Goal: Task Accomplishment & Management: Manage account settings

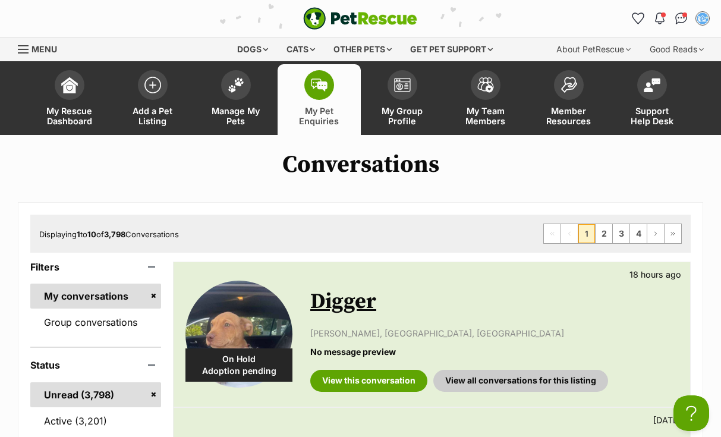
click at [241, 79] on img at bounding box center [236, 81] width 17 height 15
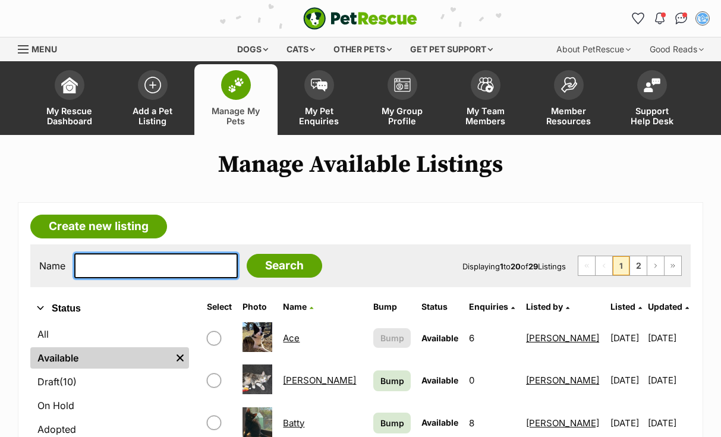
click at [112, 270] on input "text" at bounding box center [155, 265] width 163 height 25
type input "PRETZEL"
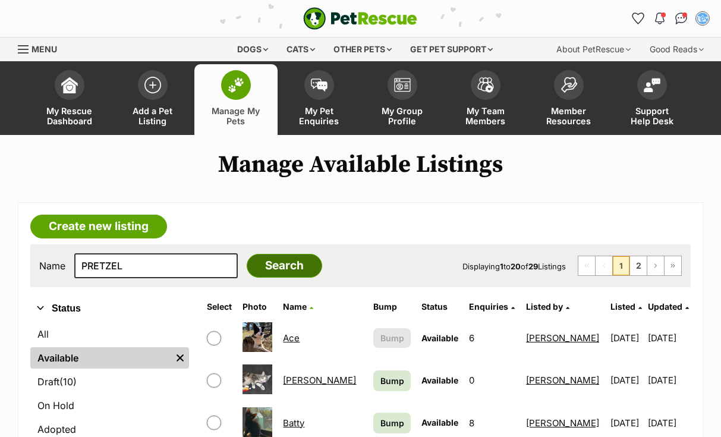
click at [274, 263] on input "Search" at bounding box center [284, 266] width 75 height 24
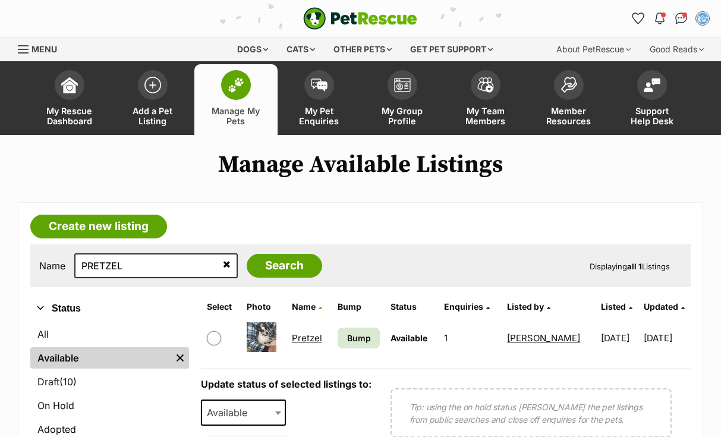
click at [304, 340] on link "Pretzel" at bounding box center [307, 337] width 30 height 11
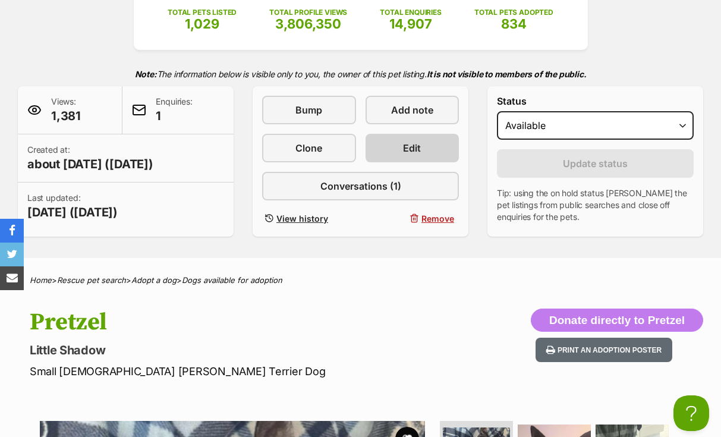
scroll to position [223, 0]
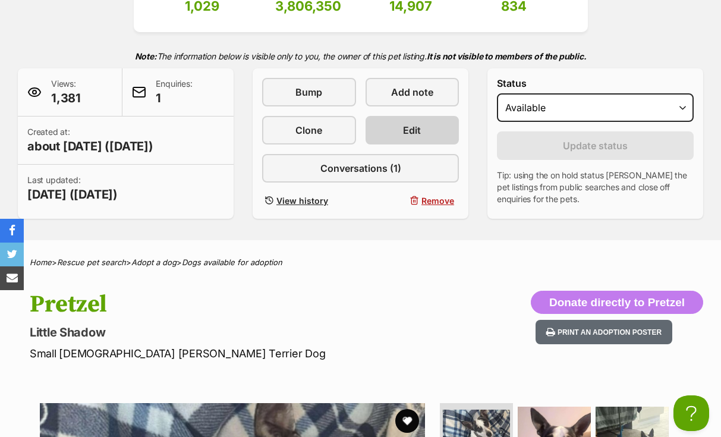
click at [434, 129] on link "Edit" at bounding box center [412, 130] width 94 height 29
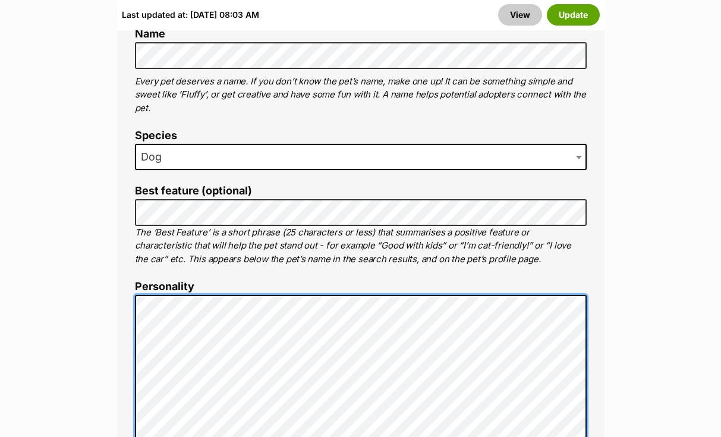
scroll to position [757, 0]
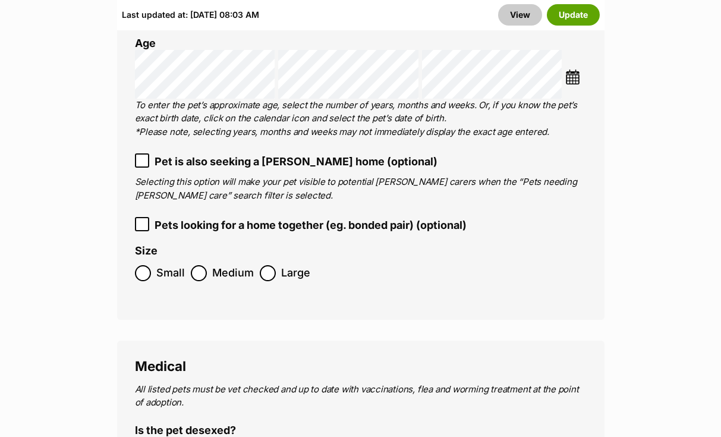
scroll to position [2249, 0]
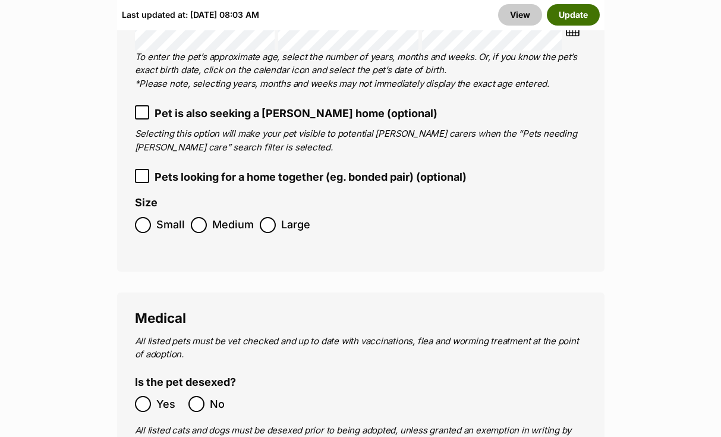
click at [594, 8] on button "Update" at bounding box center [573, 14] width 53 height 21
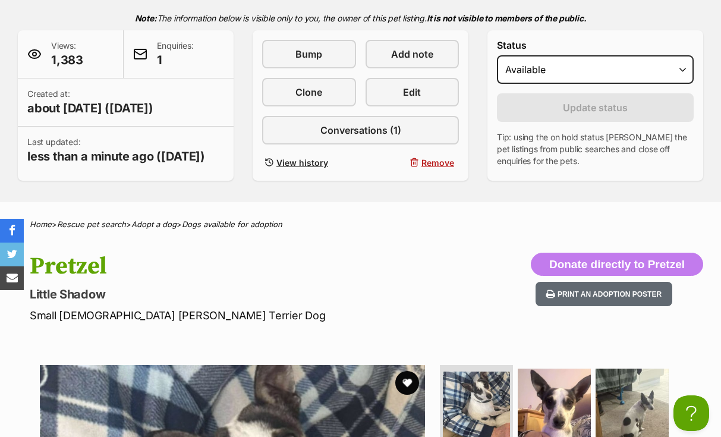
scroll to position [241, 0]
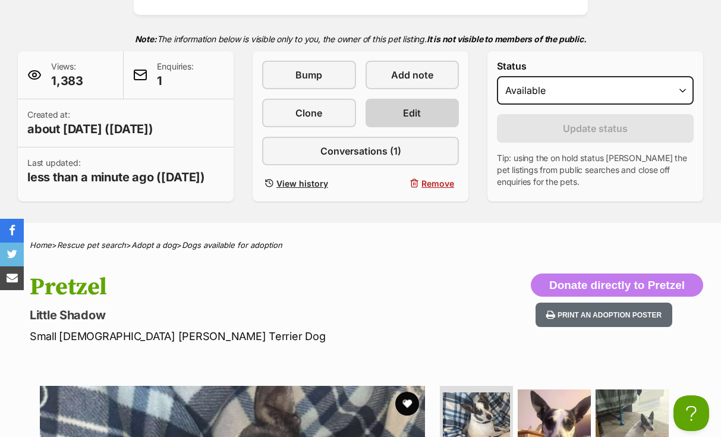
click at [397, 108] on link "Edit" at bounding box center [412, 113] width 94 height 29
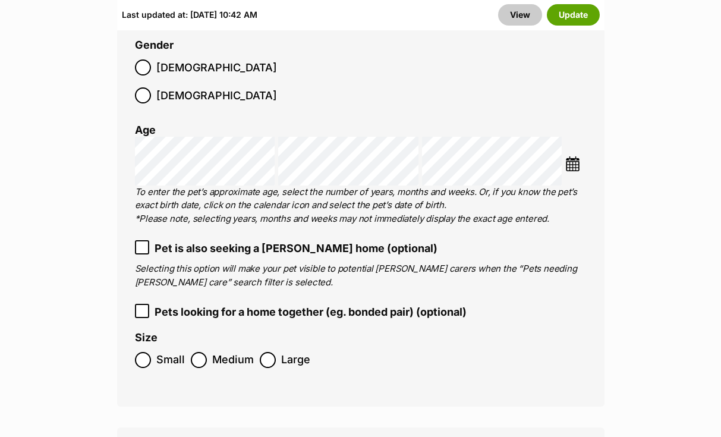
scroll to position [2113, 0]
click at [571, 14] on button "Update" at bounding box center [573, 14] width 53 height 21
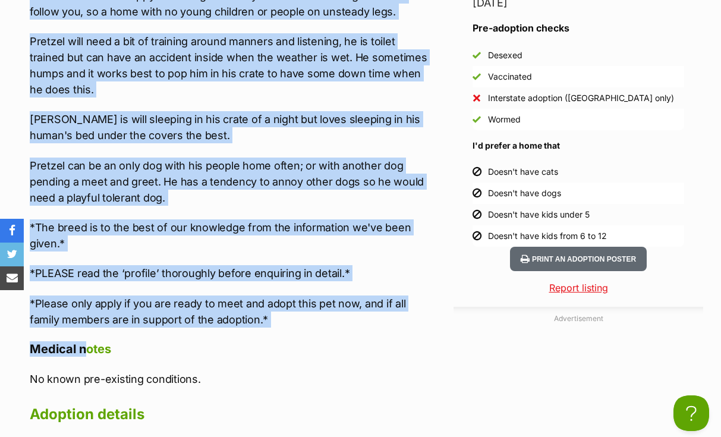
scroll to position [1523, 0]
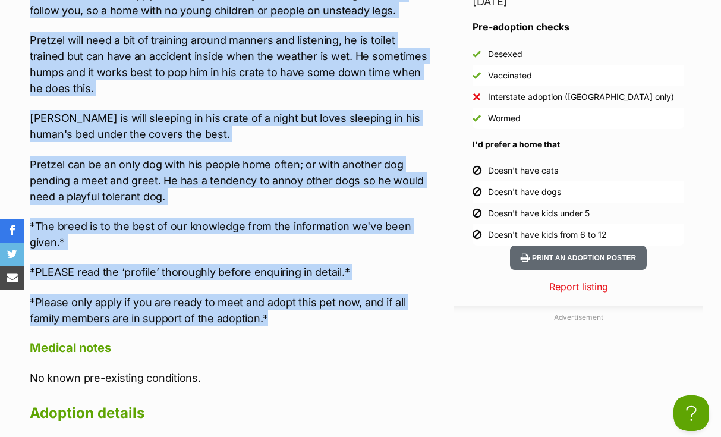
drag, startPoint x: 31, startPoint y: 231, endPoint x: 303, endPoint y: 323, distance: 287.3
copy div "[PERSON_NAME] 's requirements in his new home: - A backyard to run around in. -…"
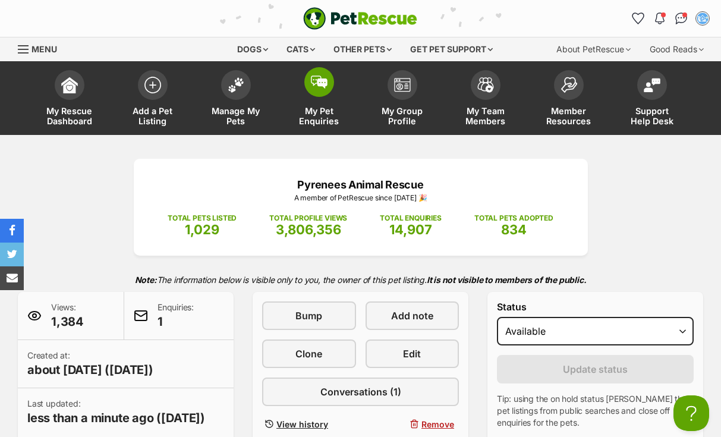
scroll to position [0, 0]
click at [323, 83] on img at bounding box center [319, 81] width 17 height 13
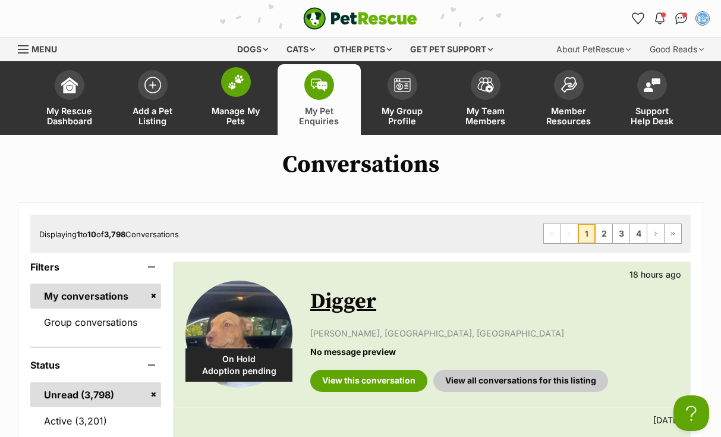
click at [233, 84] on img at bounding box center [236, 81] width 17 height 15
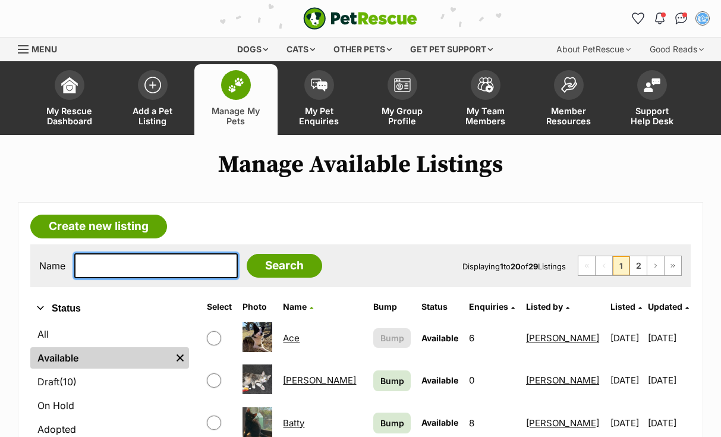
click at [179, 267] on input "text" at bounding box center [155, 265] width 163 height 25
type input "pretzel"
click at [276, 265] on input "Search" at bounding box center [284, 266] width 75 height 24
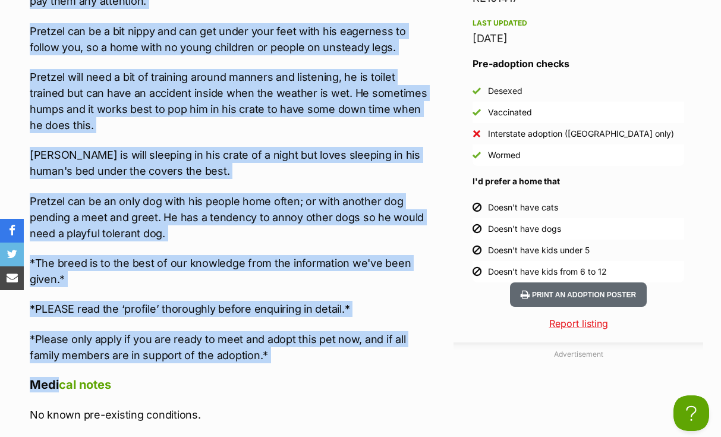
scroll to position [1487, 0]
drag, startPoint x: 30, startPoint y: 194, endPoint x: 299, endPoint y: 359, distance: 315.3
copy div "Pretzel 's requirements in his new home: - A backyard to run around in. - Conti…"
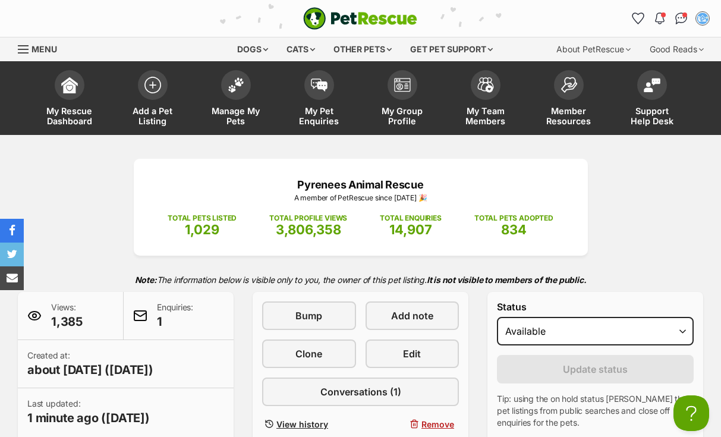
scroll to position [0, 0]
click at [152, 81] on img at bounding box center [152, 82] width 17 height 17
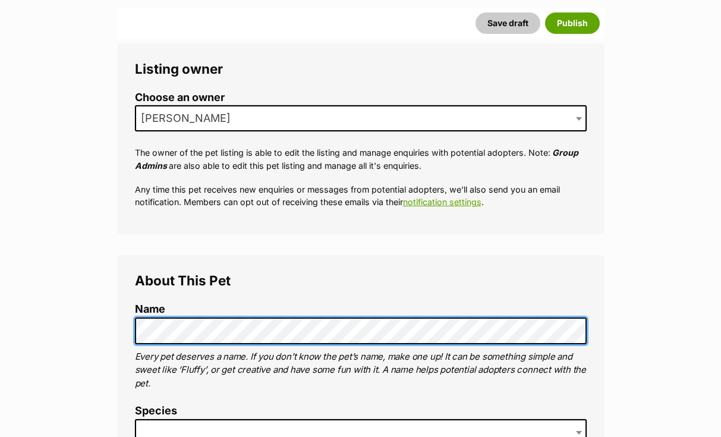
scroll to position [336, 0]
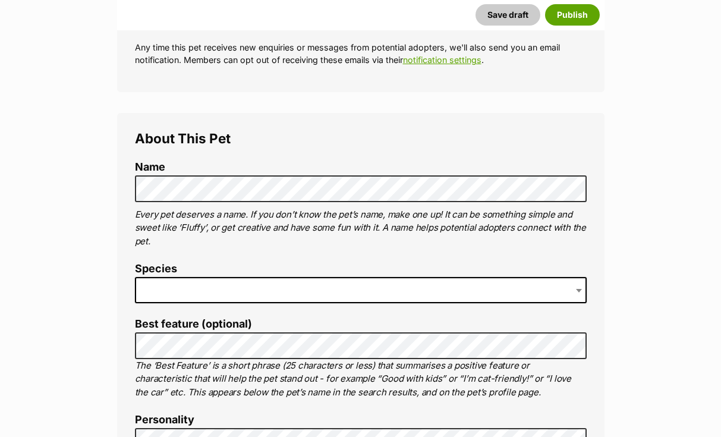
click at [149, 286] on span at bounding box center [361, 290] width 452 height 26
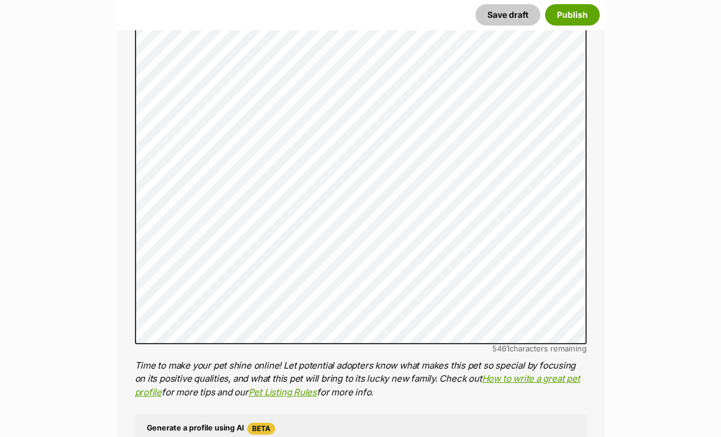
scroll to position [1054, 0]
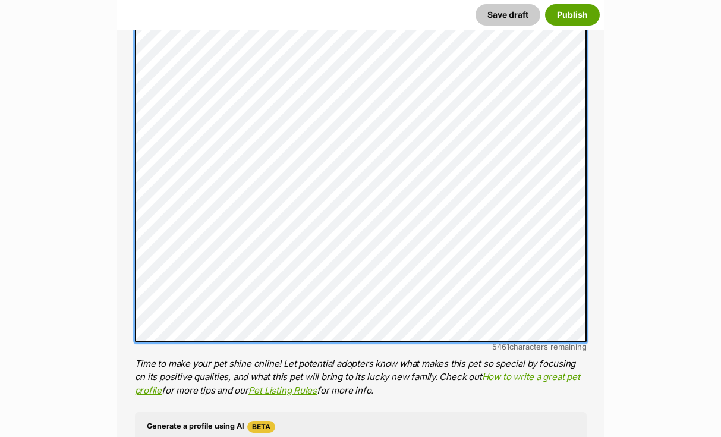
click at [132, 279] on div "About This Pet Name Henlo there, it looks like you might be using the pet name …" at bounding box center [360, 79] width 487 height 1368
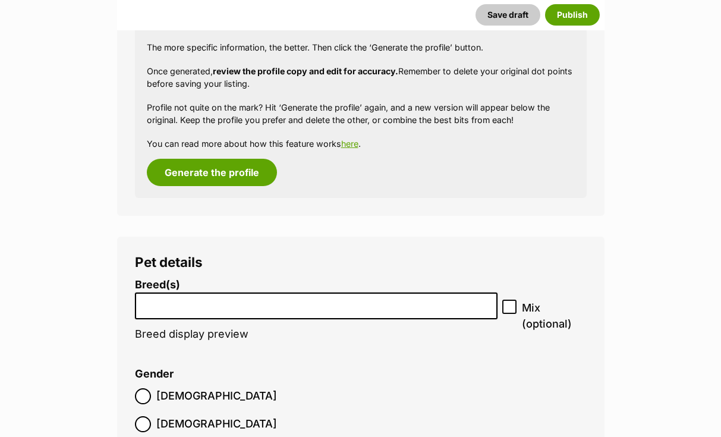
scroll to position [1651, 0]
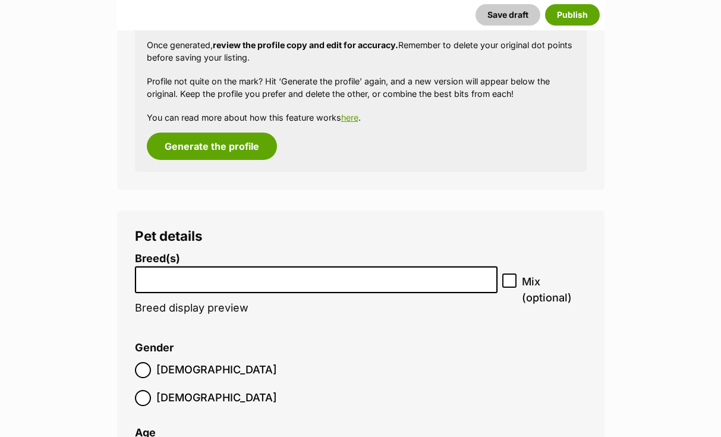
click at [148, 270] on input "search" at bounding box center [316, 276] width 355 height 12
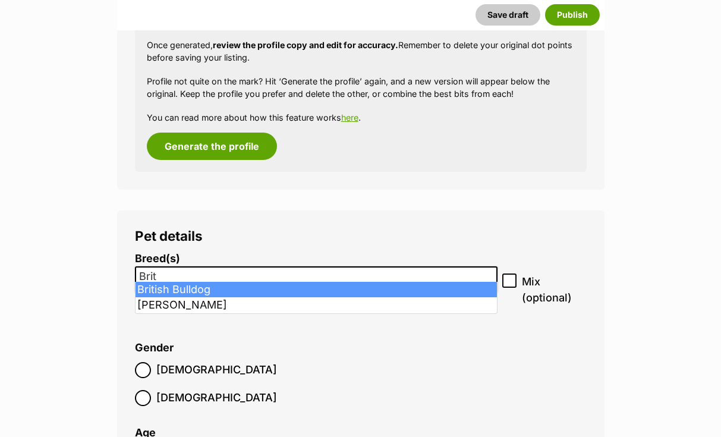
type input "Brit"
select select "45"
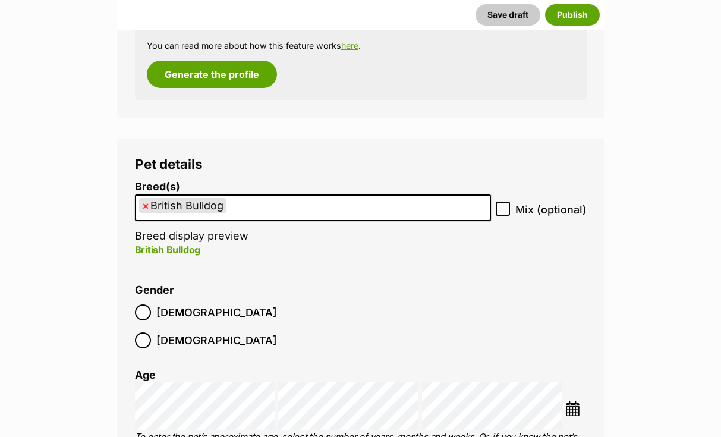
scroll to position [1726, 0]
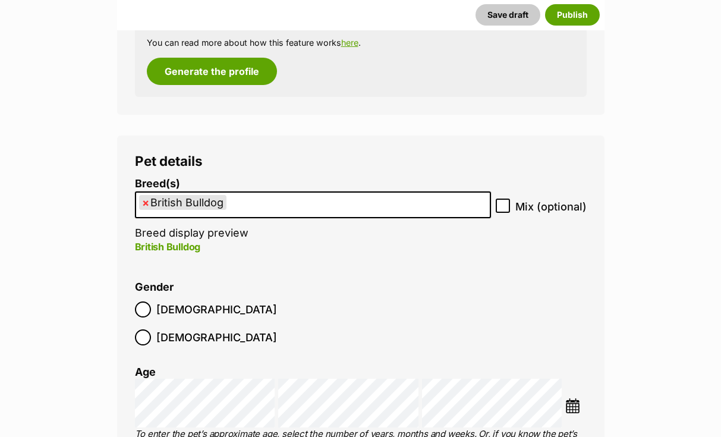
click at [574, 398] on img at bounding box center [572, 405] width 15 height 15
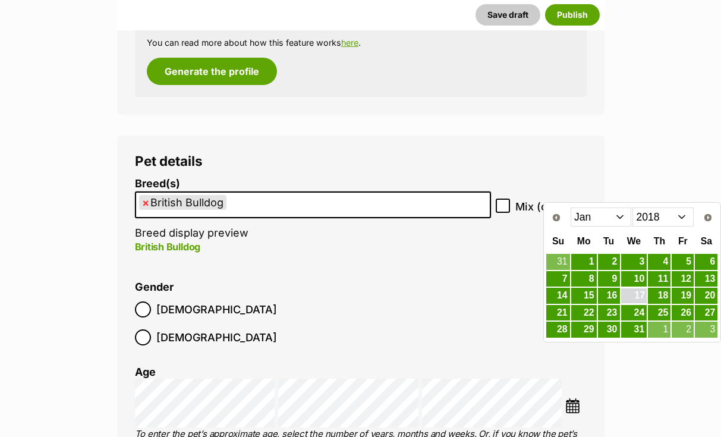
click at [633, 289] on link "17" at bounding box center [634, 295] width 26 height 15
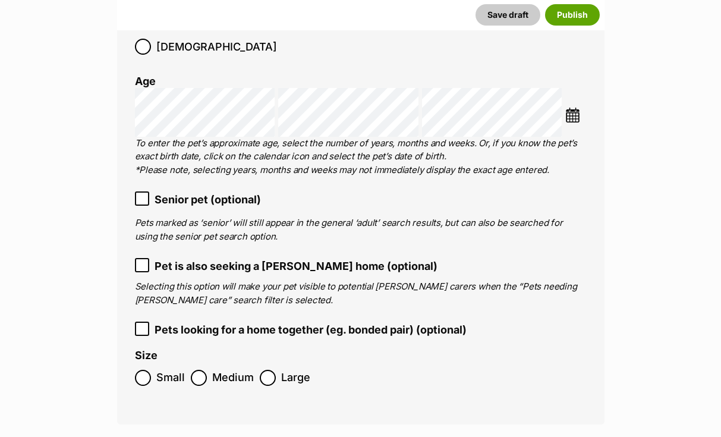
scroll to position [2024, 0]
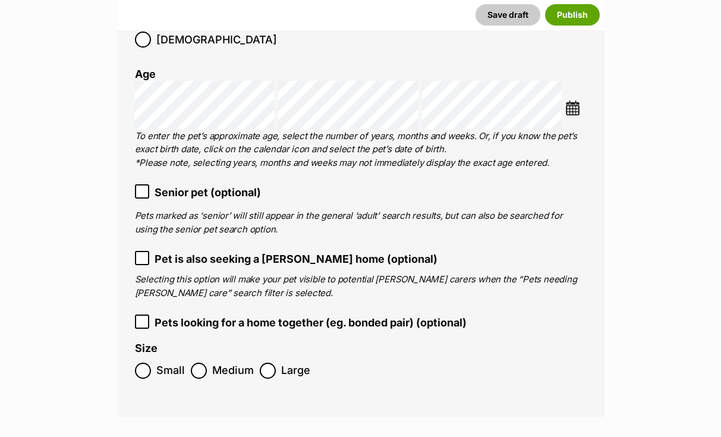
click at [141, 187] on icon at bounding box center [142, 191] width 8 height 8
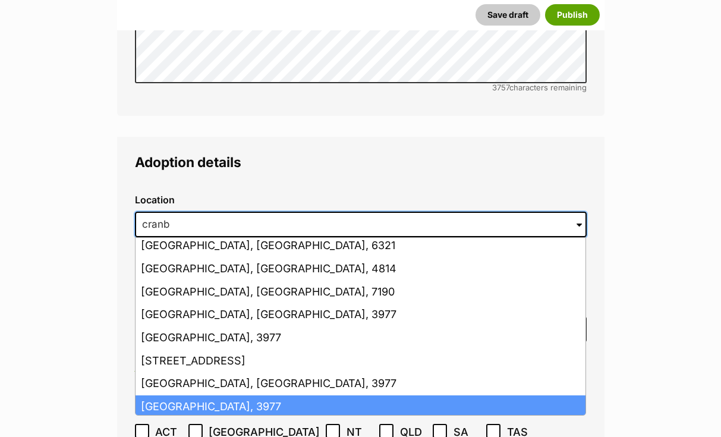
scroll to position [3102, 0]
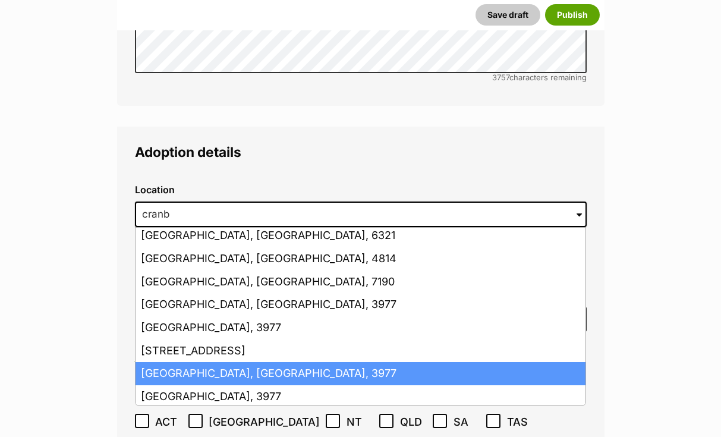
click at [192, 362] on li "Cranbourne, Victoria, 3977" at bounding box center [360, 373] width 450 height 23
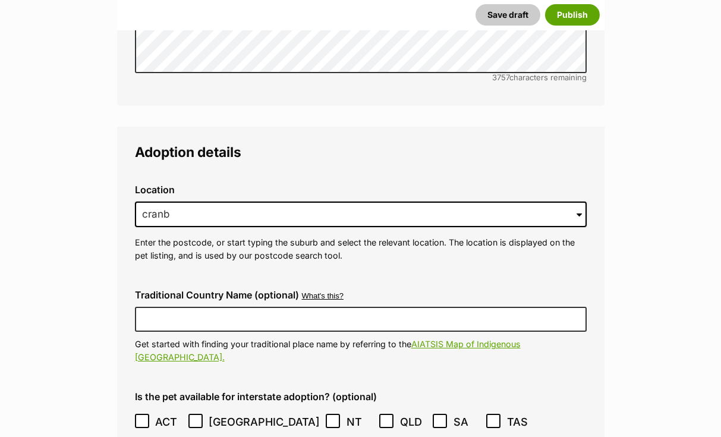
type input "Cranbourne, Victoria, 3977"
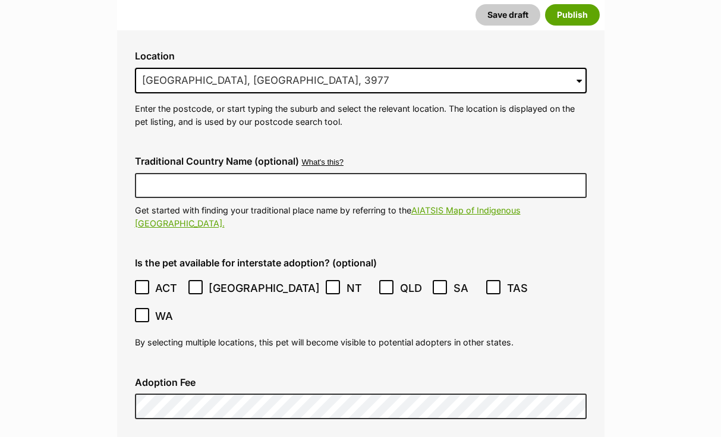
scroll to position [3306, 0]
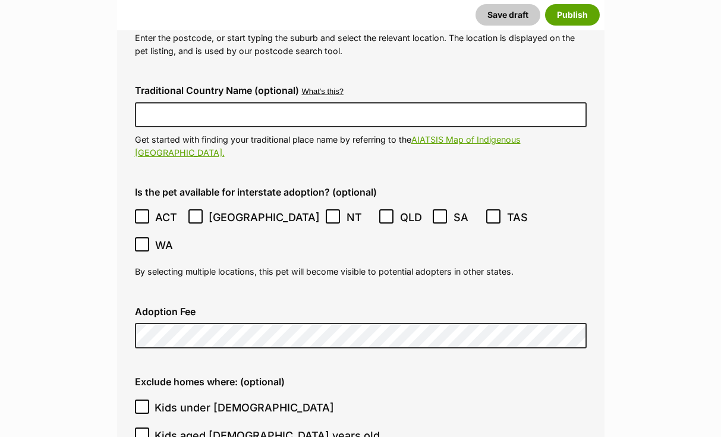
checkbox input "true"
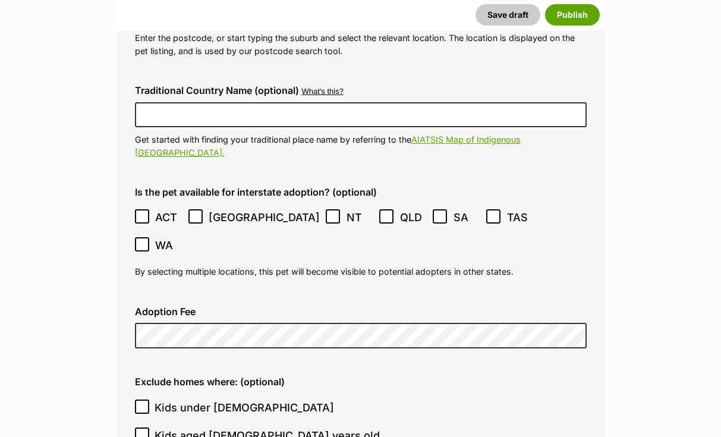
checkbox input "true"
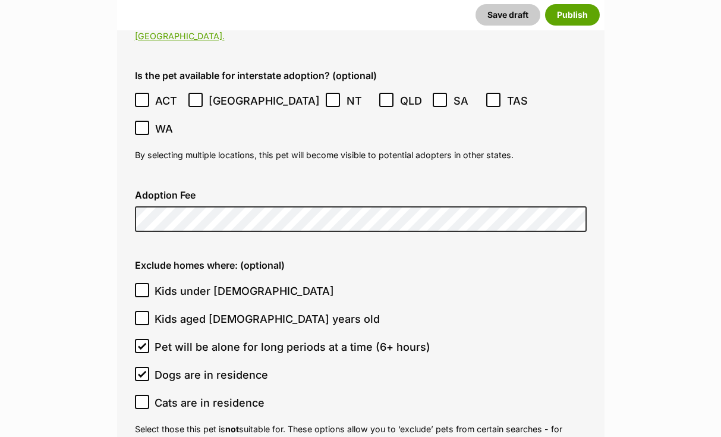
scroll to position [3419, 0]
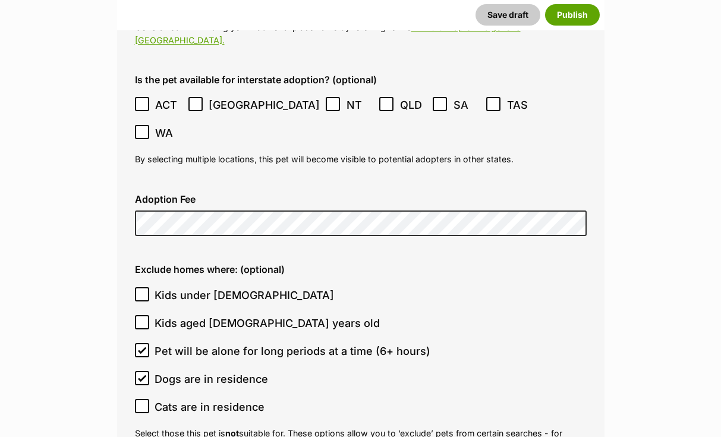
click at [142, 402] on icon at bounding box center [142, 406] width 8 height 8
click at [142, 399] on input "Cats are in residence" at bounding box center [142, 406] width 14 height 14
checkbox input "true"
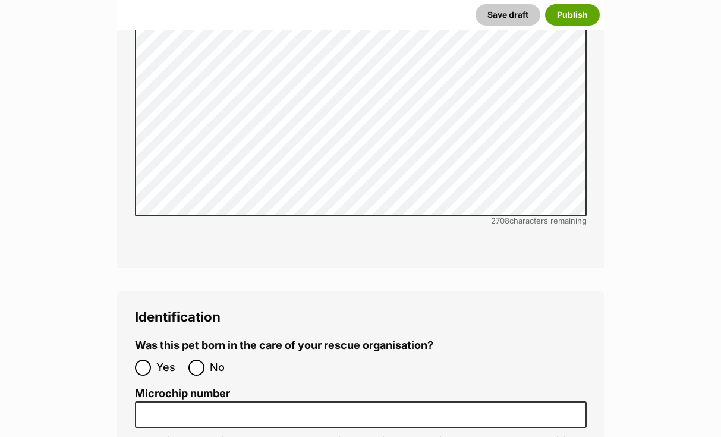
scroll to position [4056, 0]
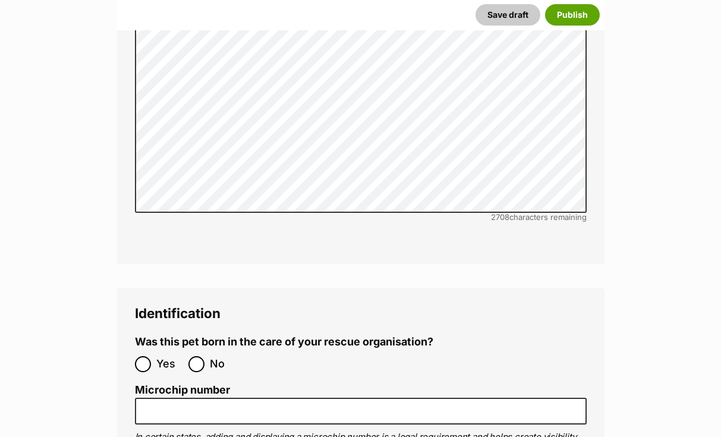
click at [198, 356] on input "No" at bounding box center [196, 364] width 16 height 16
radio input "true"
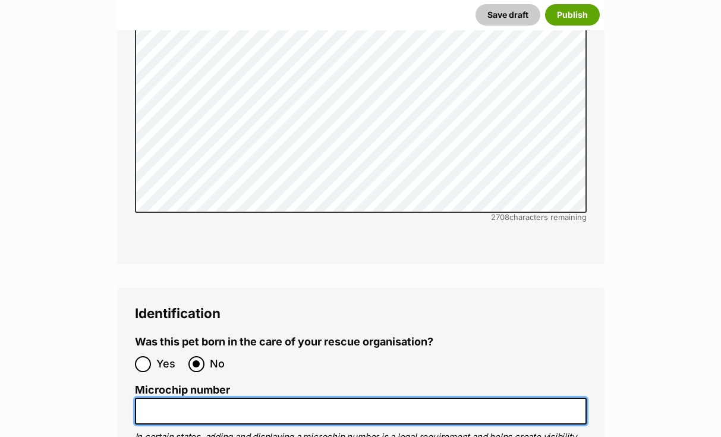
click at [148, 397] on input "Microchip number" at bounding box center [361, 410] width 452 height 27
paste input "956000009558446"
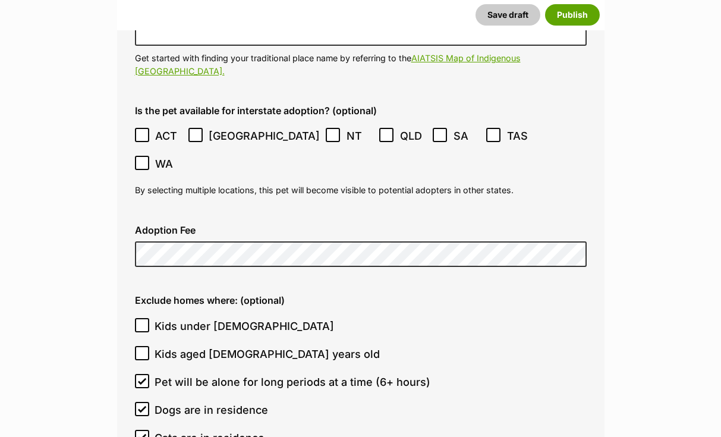
scroll to position [3381, 0]
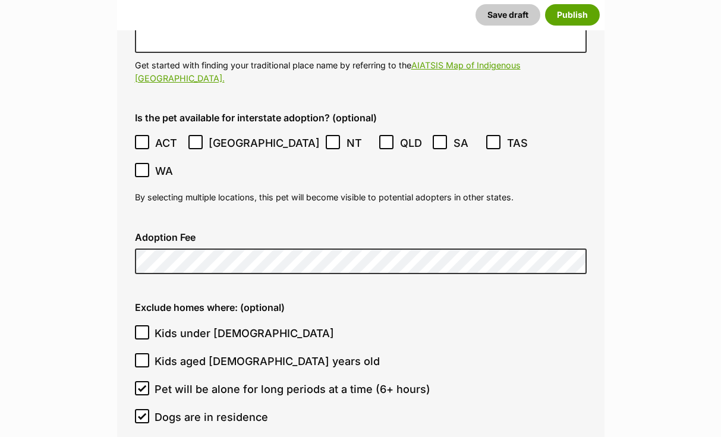
type input "956000009558446"
click at [144, 330] on icon at bounding box center [141, 332] width 7 height 5
click at [144, 325] on input "Kids under 5 years old" at bounding box center [142, 332] width 14 height 14
checkbox input "true"
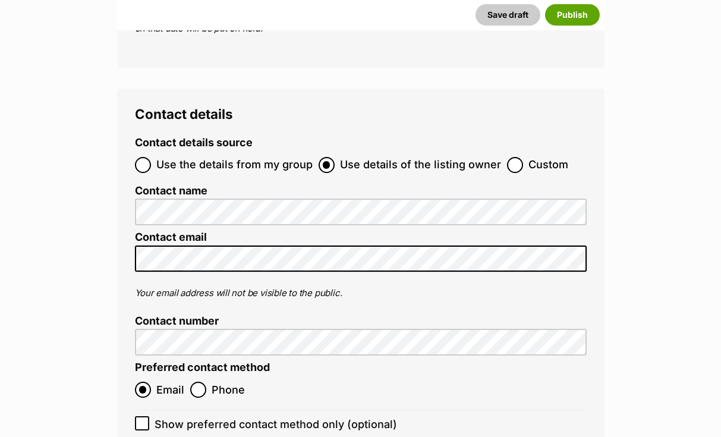
scroll to position [4855, 0]
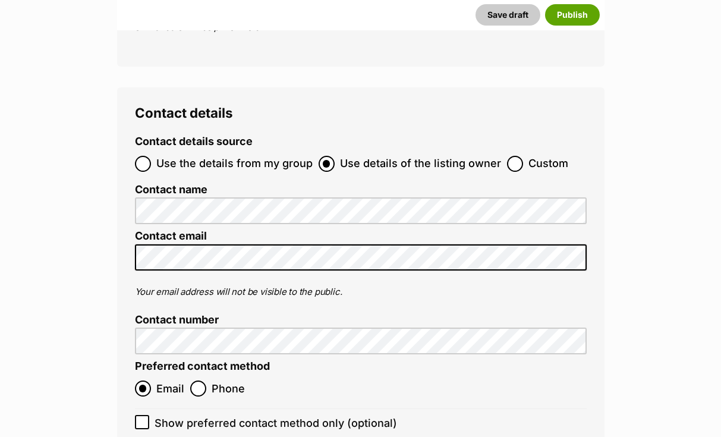
click at [141, 419] on icon at bounding box center [141, 421] width 7 height 5
click at [141, 415] on input "Show preferred contact method only (optional)" at bounding box center [142, 422] width 14 height 14
checkbox input "true"
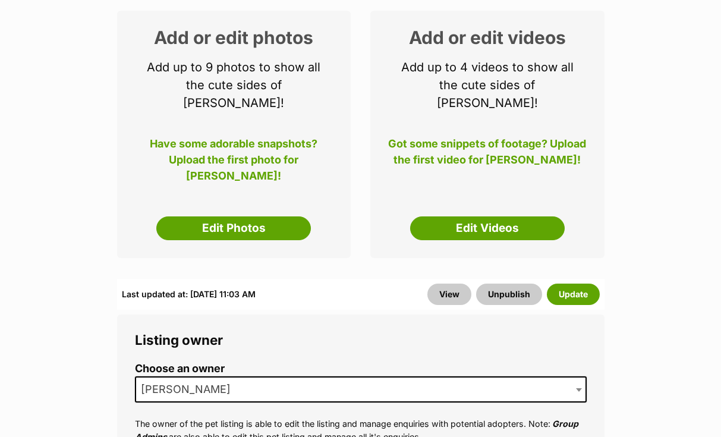
scroll to position [197, 0]
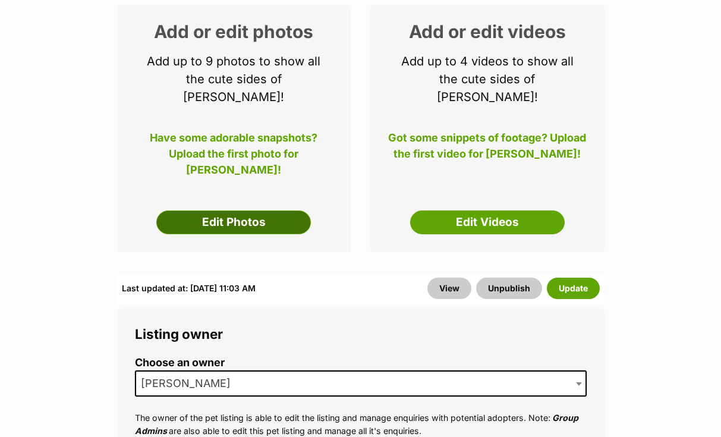
click at [279, 210] on link "Edit Photos" at bounding box center [233, 222] width 154 height 24
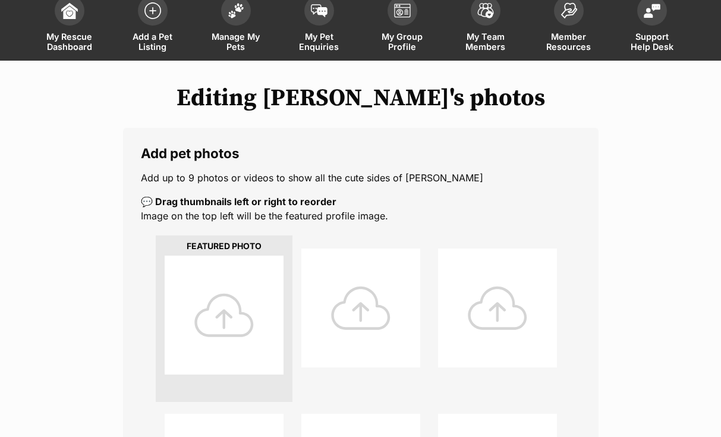
scroll to position [82, 0]
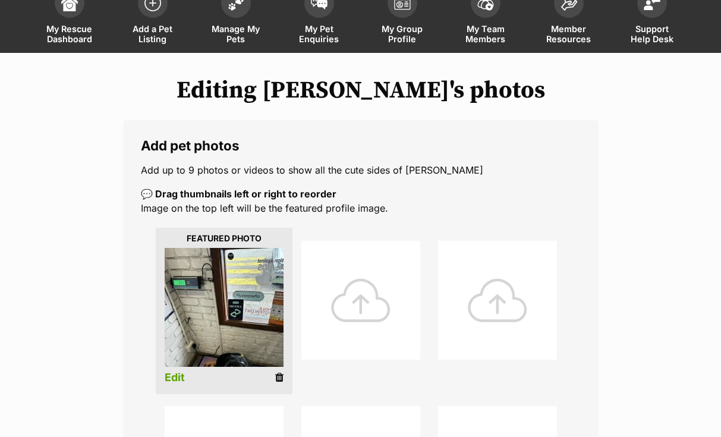
click at [378, 324] on div at bounding box center [360, 300] width 119 height 119
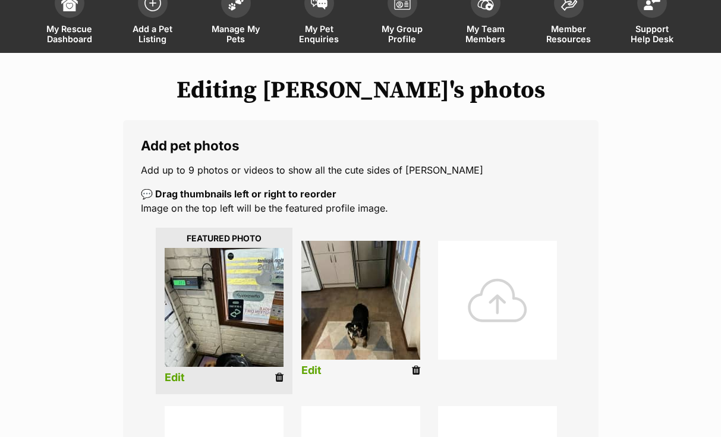
click at [462, 294] on div at bounding box center [497, 300] width 119 height 119
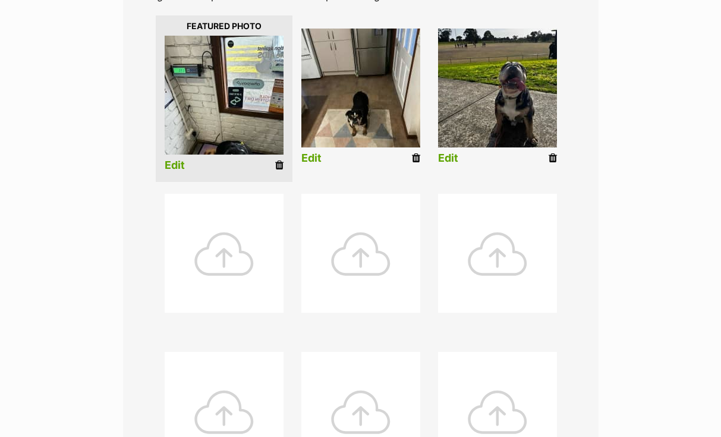
scroll to position [301, 0]
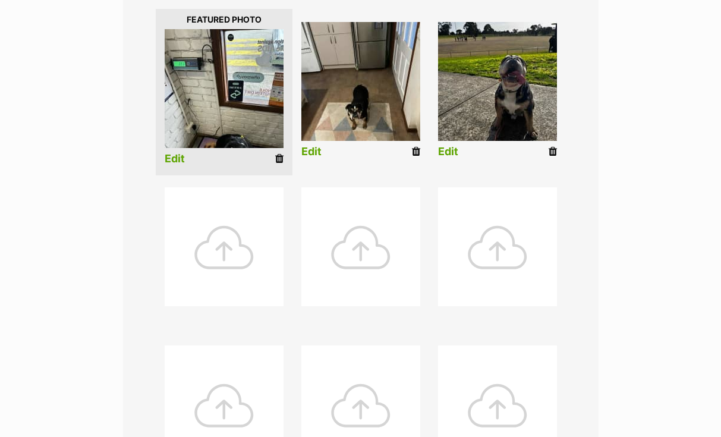
click at [218, 277] on div at bounding box center [224, 246] width 119 height 119
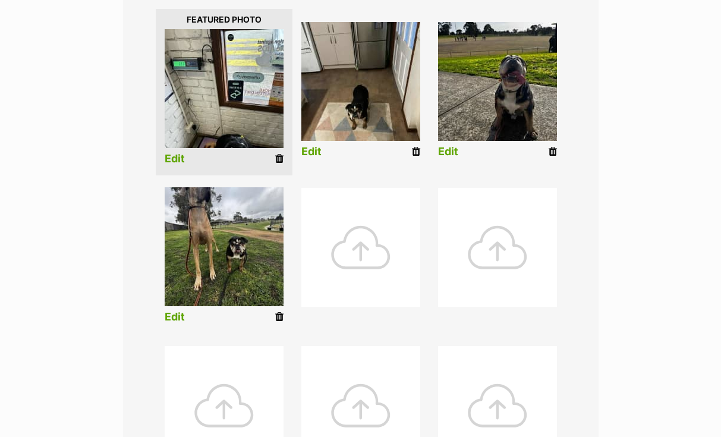
click at [381, 270] on div at bounding box center [360, 247] width 119 height 119
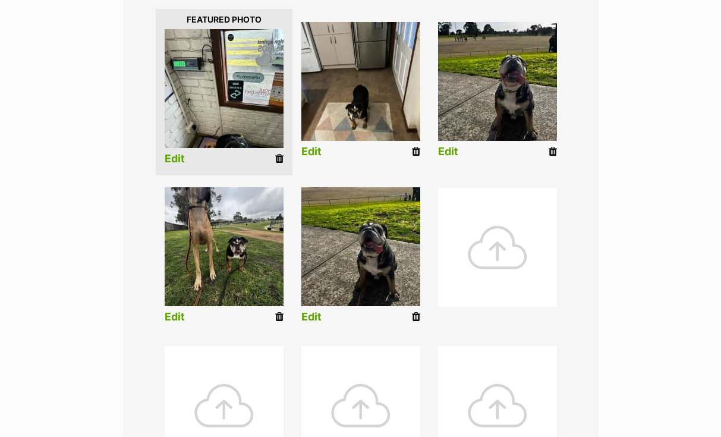
click at [497, 239] on div at bounding box center [497, 247] width 119 height 119
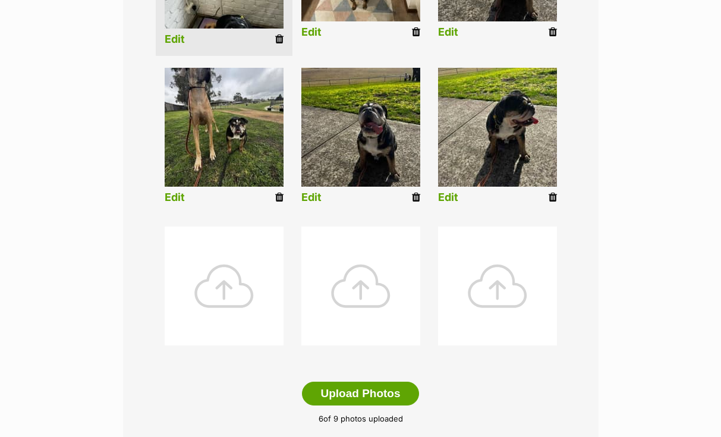
scroll to position [425, 0]
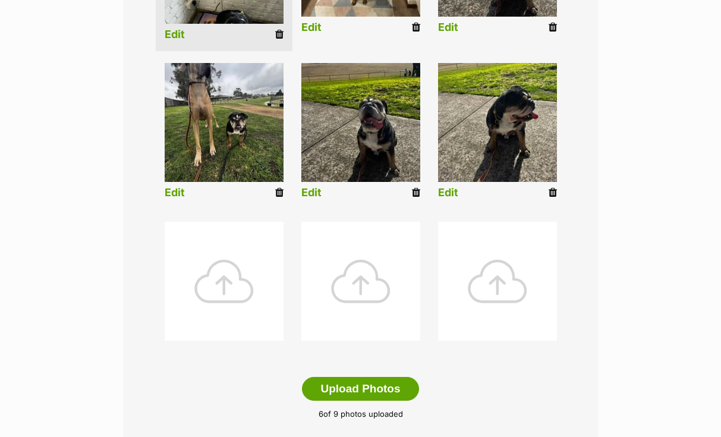
click at [191, 296] on div at bounding box center [224, 281] width 119 height 119
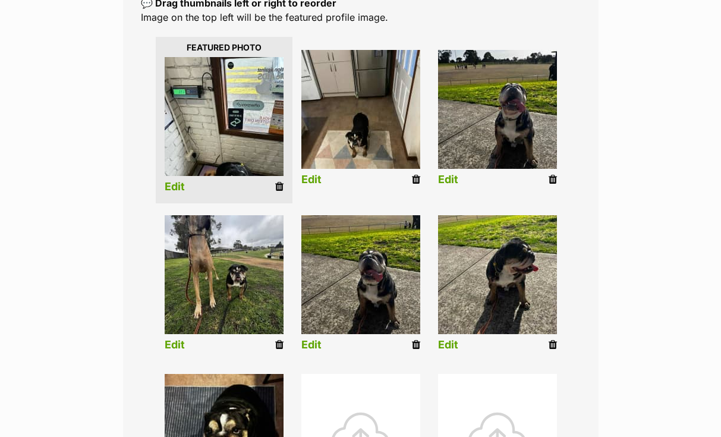
scroll to position [261, 0]
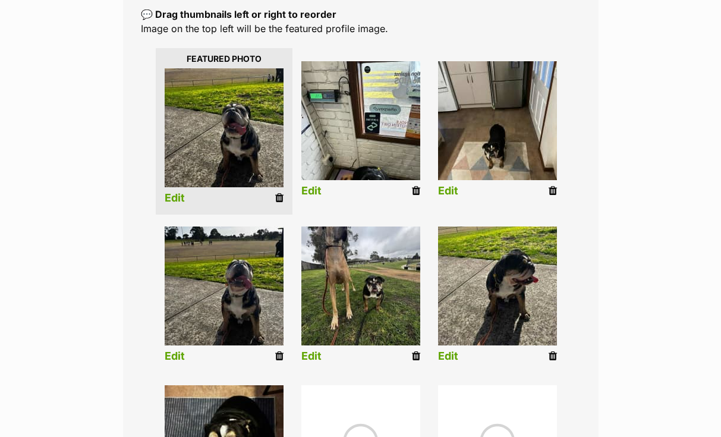
click at [318, 185] on link "Edit" at bounding box center [311, 191] width 20 height 12
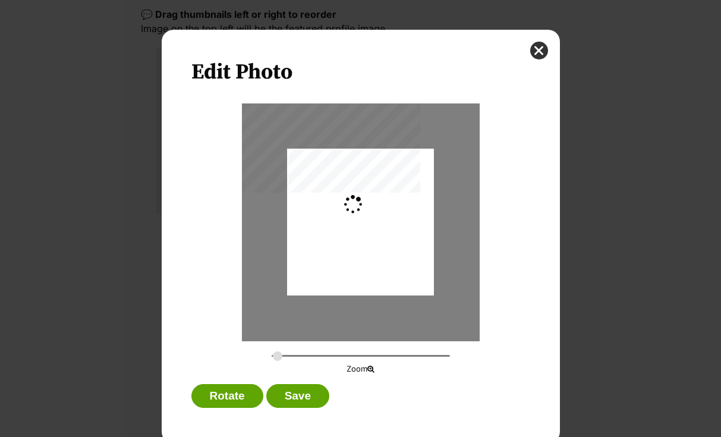
scroll to position [0, 0]
type input "0.2765"
drag, startPoint x: 372, startPoint y: 279, endPoint x: 381, endPoint y: 231, distance: 49.5
click at [381, 233] on div "Dialog Window - Close (Press escape to close)" at bounding box center [360, 197] width 148 height 197
click at [292, 396] on button "Save" at bounding box center [297, 396] width 63 height 24
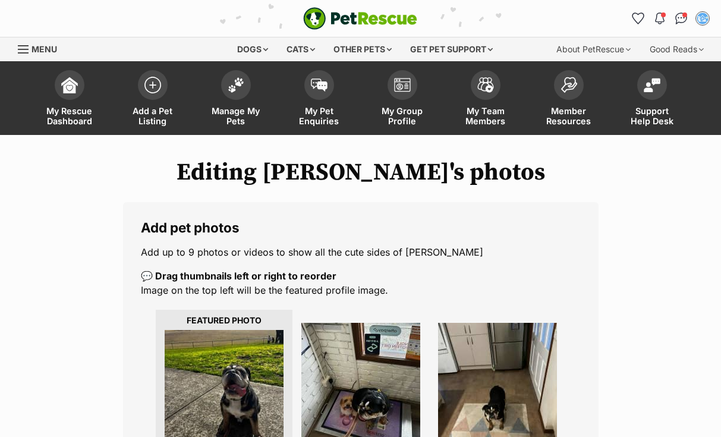
scroll to position [261, 0]
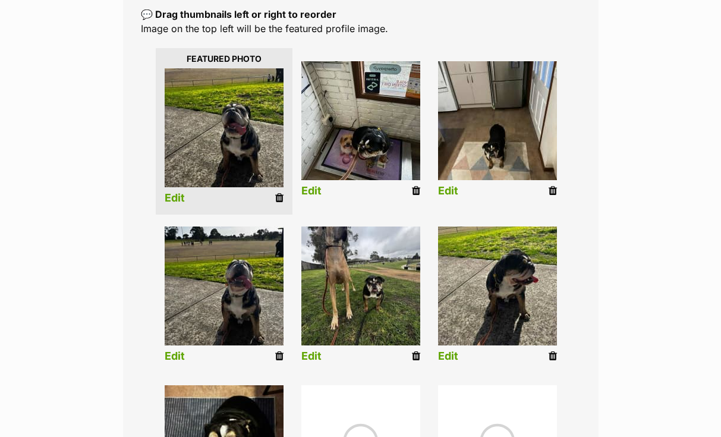
click at [315, 194] on link "Edit" at bounding box center [311, 191] width 20 height 12
type input "0.2763"
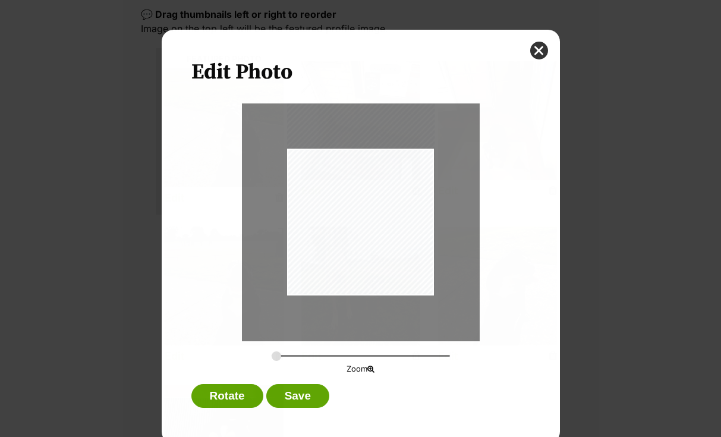
scroll to position [0, 0]
click at [356, 208] on div "Dialog Window - Close (Press escape to close)" at bounding box center [360, 217] width 148 height 197
click at [290, 391] on button "Save" at bounding box center [297, 396] width 63 height 24
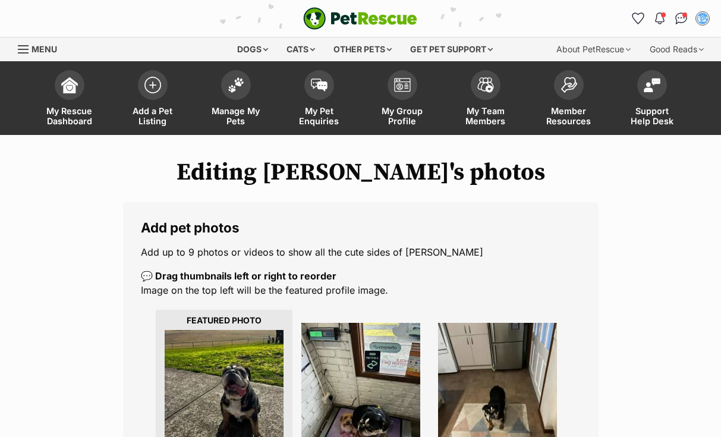
scroll to position [261, 0]
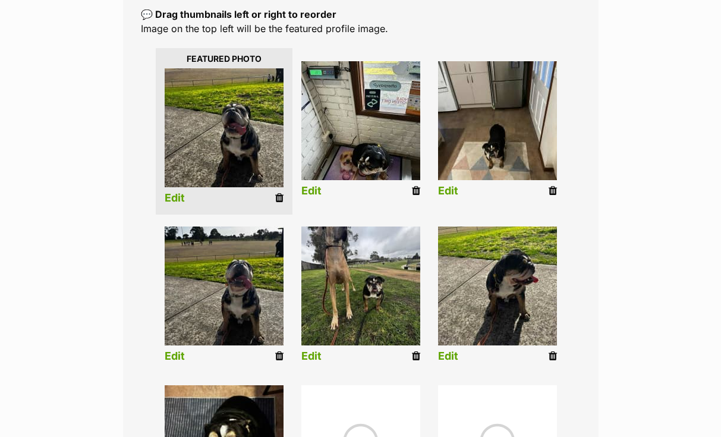
click at [452, 190] on link "Edit" at bounding box center [448, 191] width 20 height 12
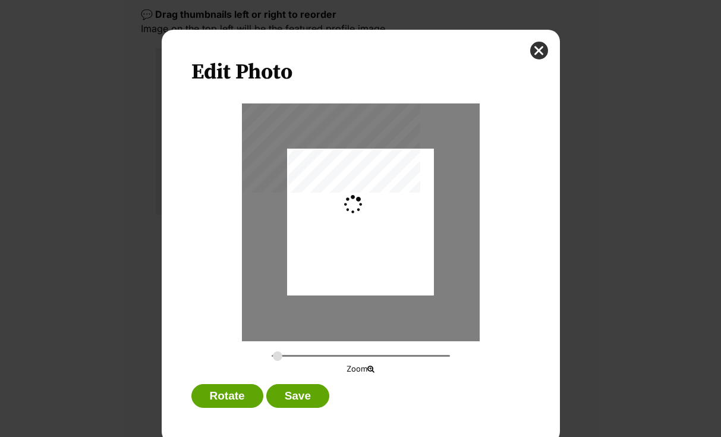
scroll to position [0, 0]
drag, startPoint x: 276, startPoint y: 356, endPoint x: 296, endPoint y: 356, distance: 19.6
type input "0.419"
click at [296, 356] on input "Dialog Window - Close (Press escape to close)" at bounding box center [361, 355] width 178 height 11
drag, startPoint x: 340, startPoint y: 274, endPoint x: 338, endPoint y: 250, distance: 24.4
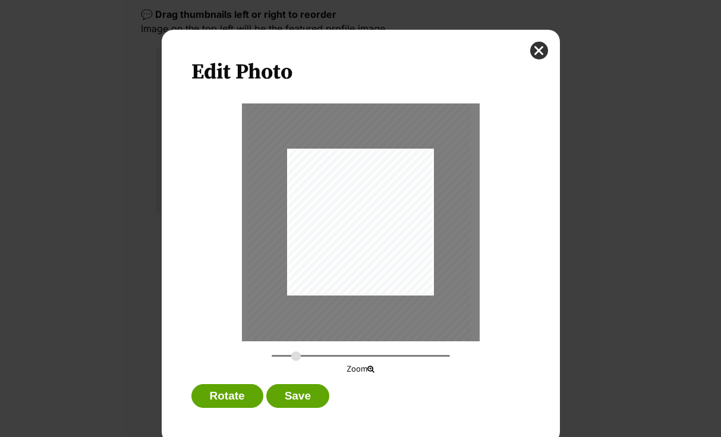
click at [338, 250] on div "Dialog Window - Close (Press escape to close)" at bounding box center [359, 197] width 224 height 299
click at [299, 399] on button "Save" at bounding box center [297, 396] width 63 height 24
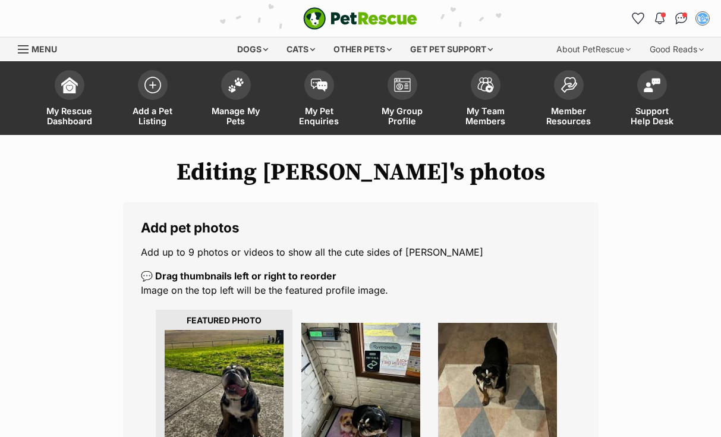
scroll to position [261, 0]
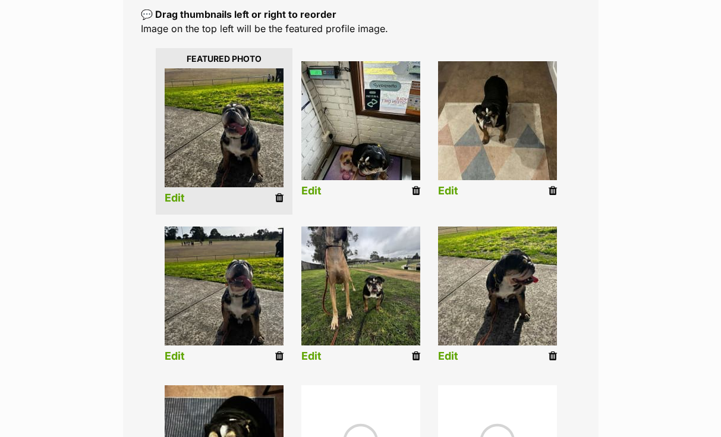
click at [315, 354] on link "Edit" at bounding box center [311, 356] width 20 height 12
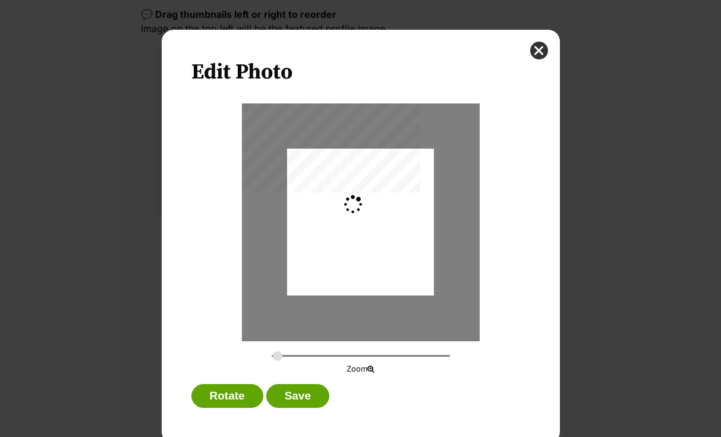
scroll to position [0, 0]
drag, startPoint x: 377, startPoint y: 244, endPoint x: 383, endPoint y: 270, distance: 26.2
click at [383, 270] on div "Dialog Window - Close (Press escape to close)" at bounding box center [360, 247] width 147 height 196
click at [348, 253] on div "Dialog Window - Close (Press escape to close)" at bounding box center [360, 247] width 147 height 196
drag, startPoint x: 276, startPoint y: 356, endPoint x: 283, endPoint y: 356, distance: 7.1
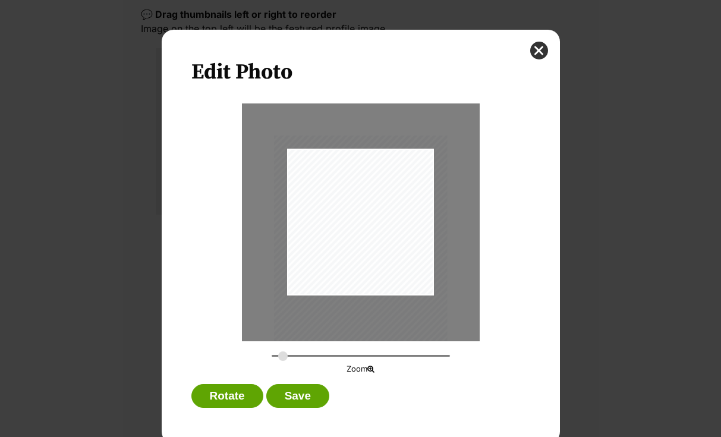
type input "0.324"
click at [283, 356] on input "Dialog Window - Close (Press escape to close)" at bounding box center [361, 355] width 178 height 11
drag, startPoint x: 373, startPoint y: 255, endPoint x: 386, endPoint y: 257, distance: 12.5
click at [386, 257] on div "Dialog Window - Close (Press escape to close)" at bounding box center [372, 252] width 173 height 231
click at [304, 393] on button "Save" at bounding box center [297, 396] width 63 height 24
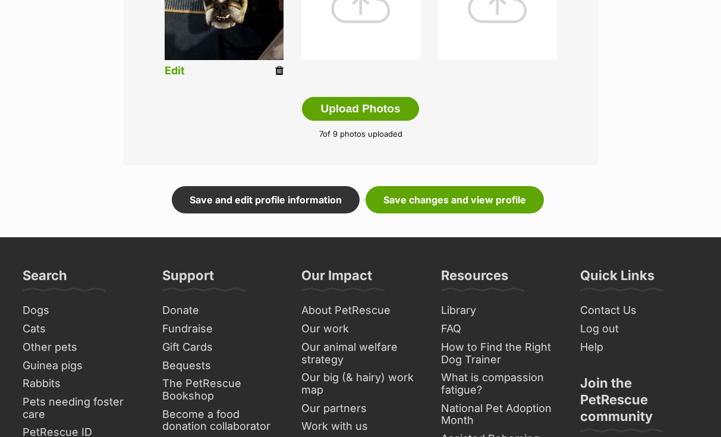
scroll to position [738, 0]
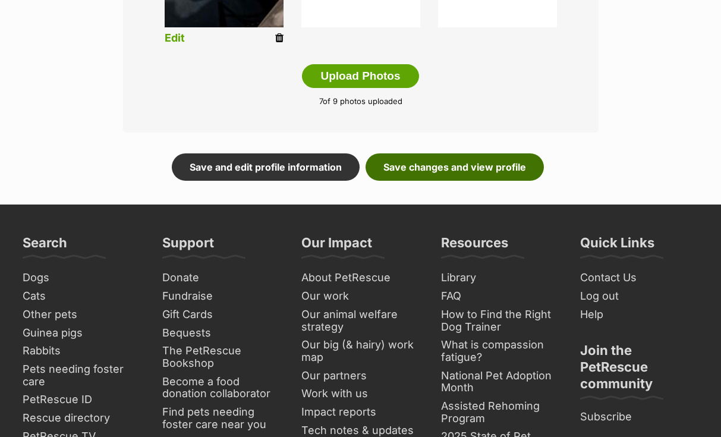
click at [459, 164] on link "Save changes and view profile" at bounding box center [454, 166] width 178 height 27
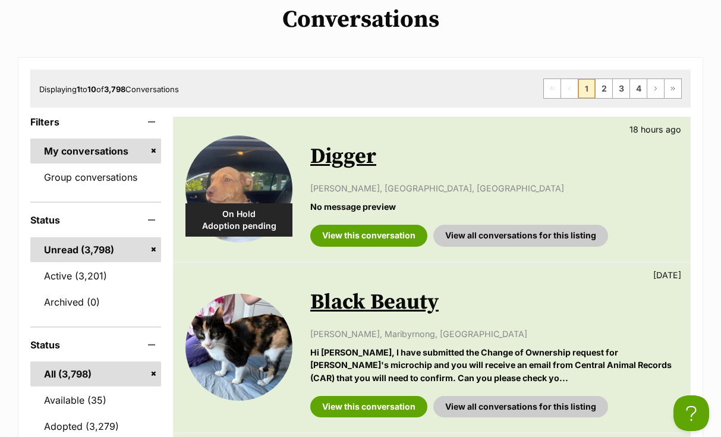
scroll to position [147, 0]
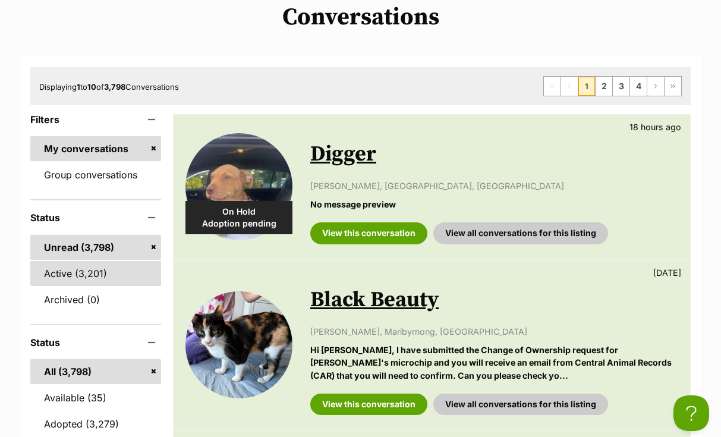
click at [103, 274] on link "Active (3,201)" at bounding box center [95, 273] width 131 height 25
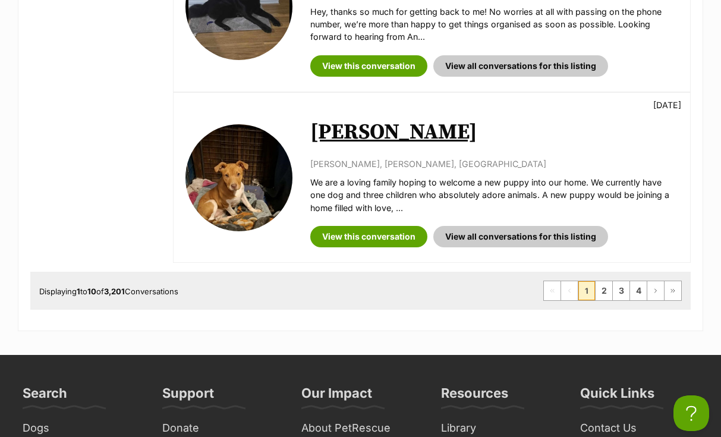
scroll to position [1652, 0]
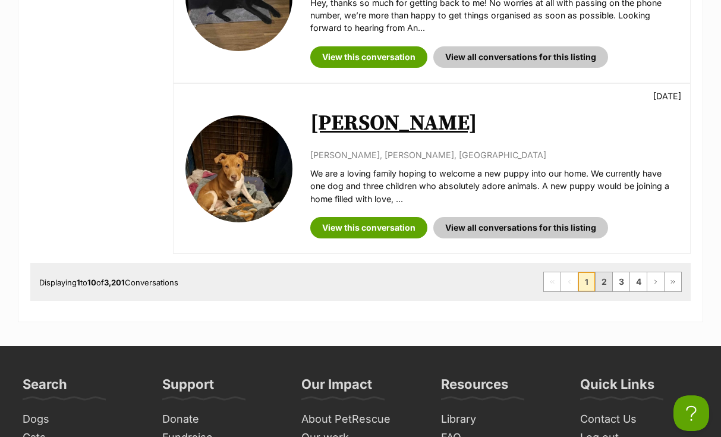
click at [601, 273] on link "2" at bounding box center [603, 281] width 17 height 19
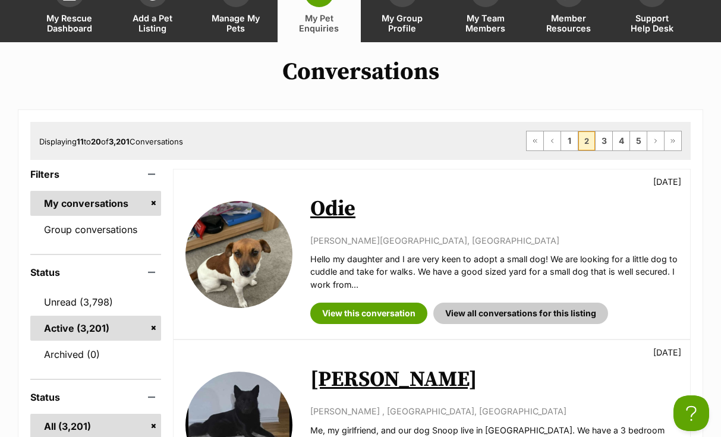
scroll to position [124, 0]
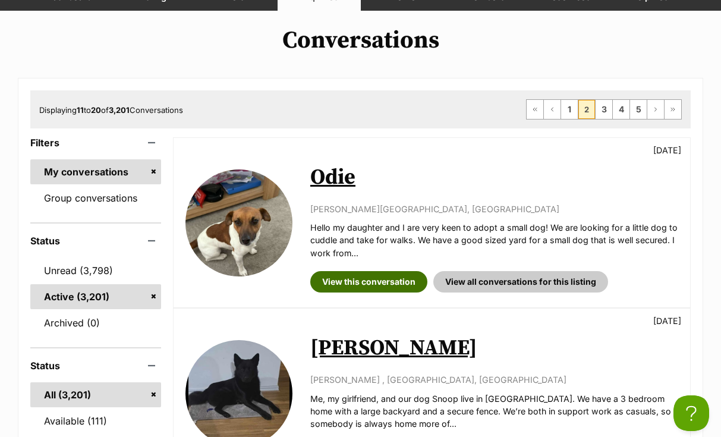
click at [392, 283] on link "View this conversation" at bounding box center [368, 281] width 117 height 21
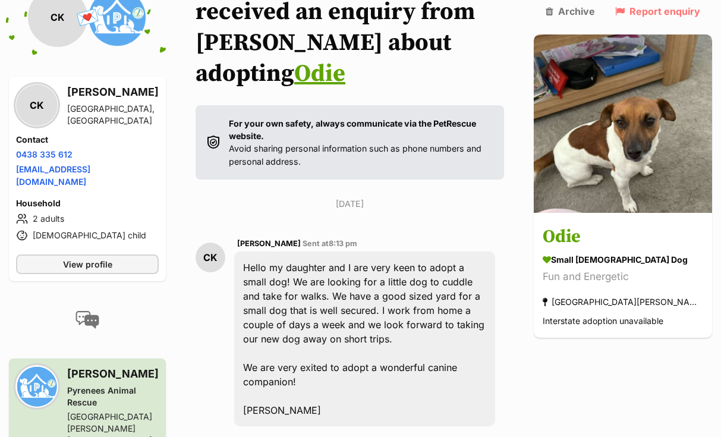
scroll to position [238, 0]
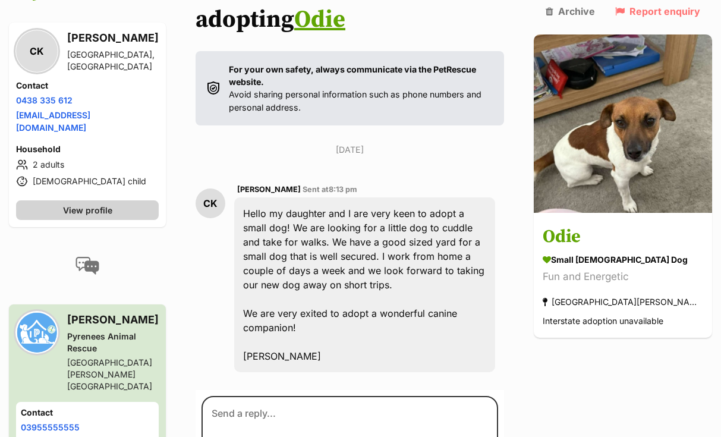
click at [135, 200] on link "View profile" at bounding box center [87, 210] width 143 height 20
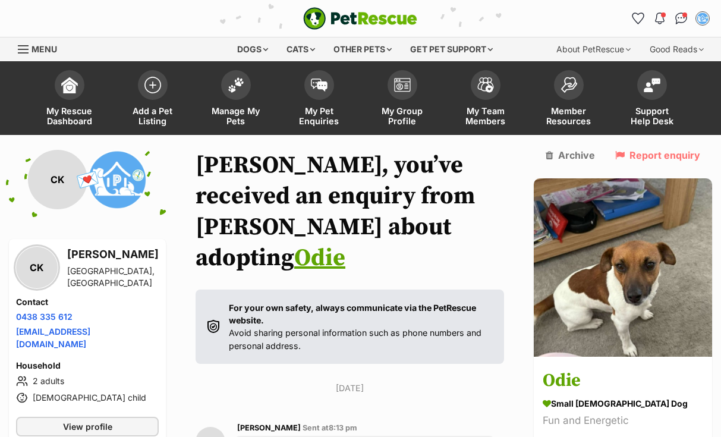
scroll to position [0, 0]
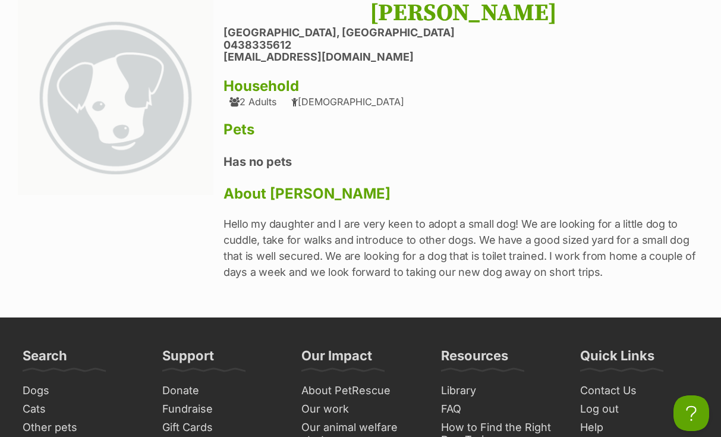
scroll to position [160, 0]
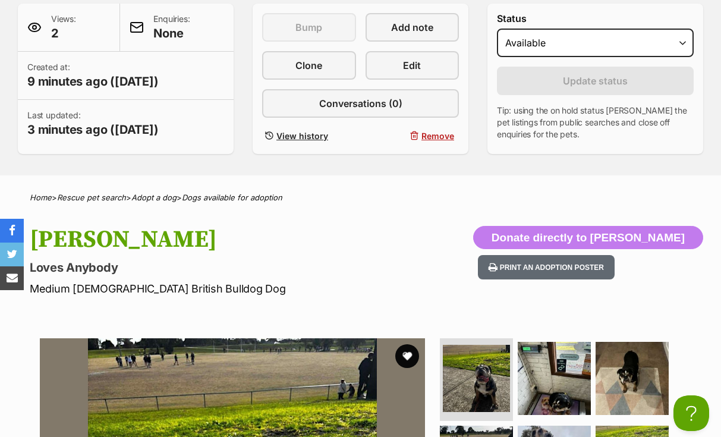
scroll to position [277, 0]
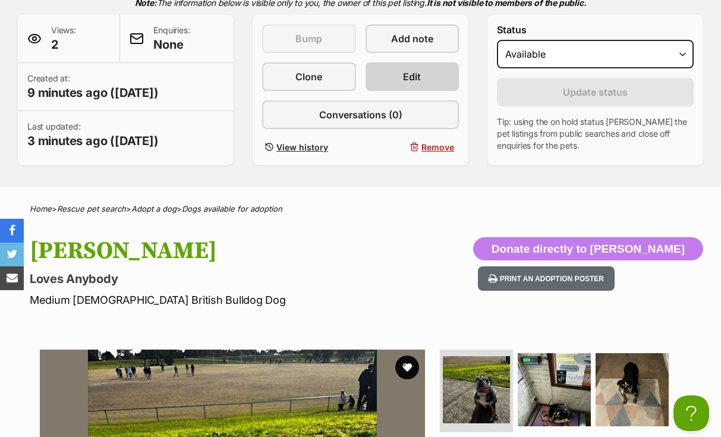
click at [409, 70] on span "Edit" at bounding box center [412, 77] width 18 height 14
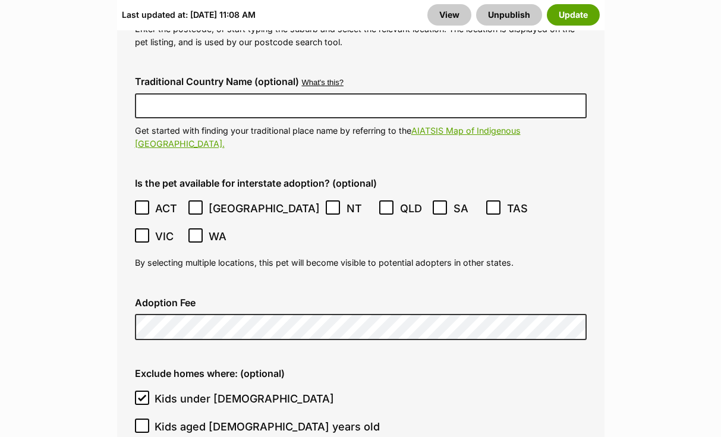
scroll to position [3601, 0]
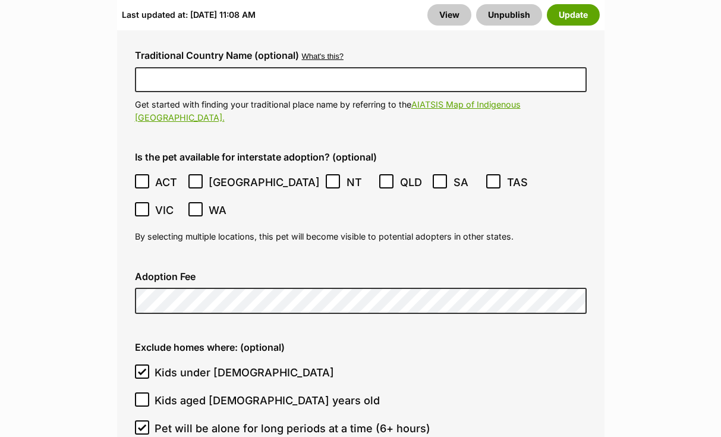
click at [143, 395] on icon at bounding box center [142, 399] width 8 height 8
click at [143, 392] on input "Kids aged 6-12 years old" at bounding box center [142, 399] width 14 height 14
checkbox input "true"
click at [588, 15] on button "Update" at bounding box center [573, 14] width 53 height 21
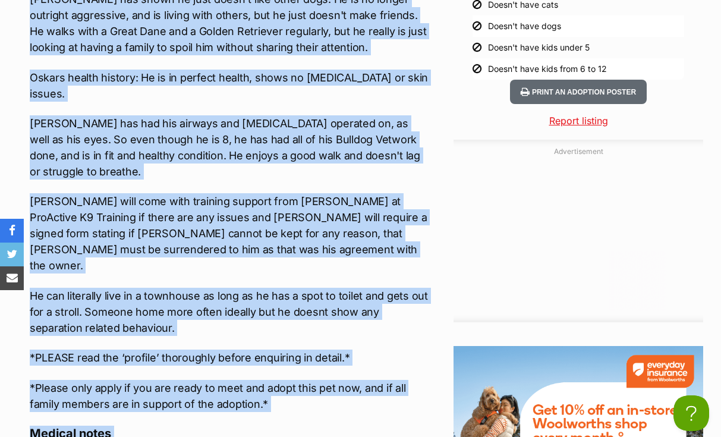
scroll to position [1613, 0]
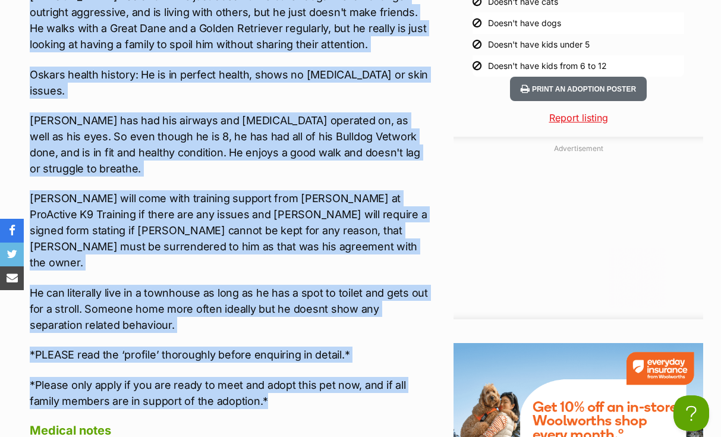
drag, startPoint x: 31, startPoint y: 108, endPoint x: 279, endPoint y: 332, distance: 334.0
copy div "Oskar requires the following in his new home: - No other dogs living in the hom…"
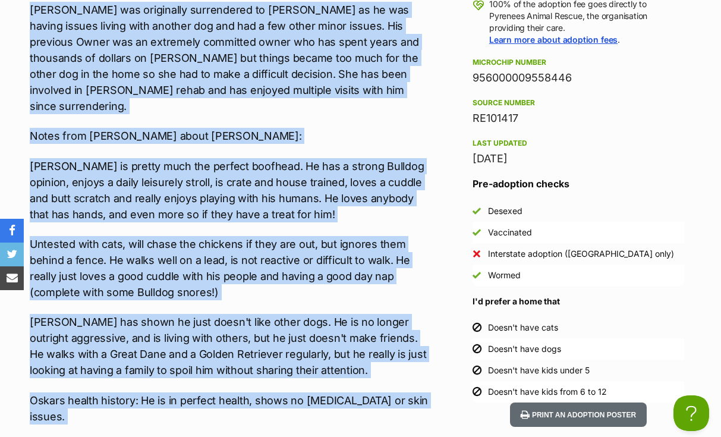
scroll to position [1287, 0]
drag, startPoint x: 473, startPoint y: 86, endPoint x: 592, endPoint y: 86, distance: 119.4
click at [598, 87] on div "956000009558446" at bounding box center [578, 78] width 212 height 17
copy div "956000009558446"
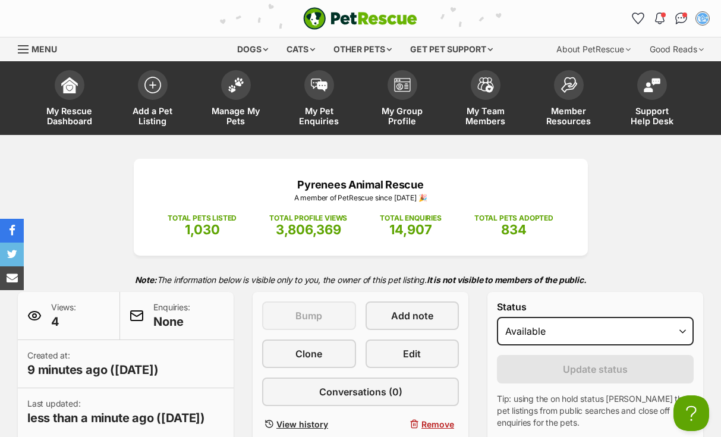
scroll to position [0, 0]
click at [319, 87] on img at bounding box center [319, 81] width 17 height 13
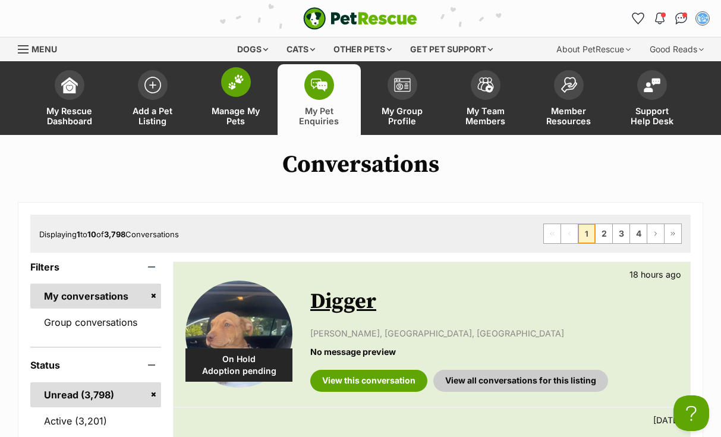
click at [242, 81] on img at bounding box center [236, 81] width 17 height 15
